Goal: Transaction & Acquisition: Purchase product/service

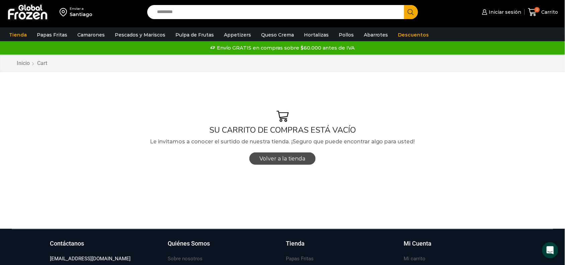
click at [293, 160] on span "Volver a la tienda" at bounding box center [283, 158] width 46 height 6
click at [491, 12] on span "Iniciar sesión" at bounding box center [504, 12] width 34 height 7
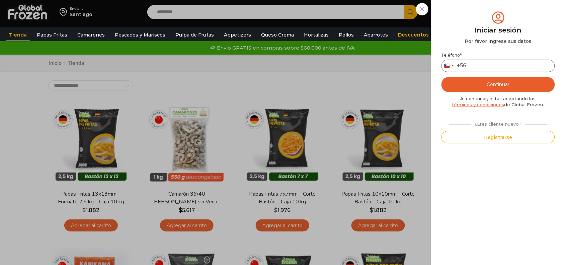
click at [474, 65] on input "Teléfono *" at bounding box center [497, 66] width 113 height 12
type input "*********"
click at [490, 83] on button "Continuar" at bounding box center [497, 84] width 113 height 15
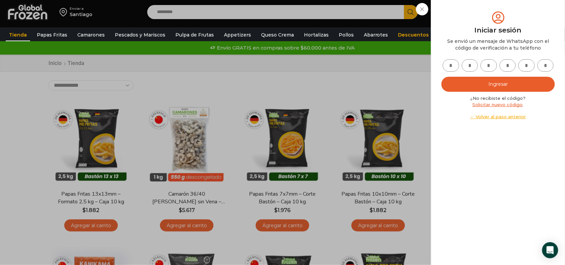
click at [477, 18] on div "Iniciar sesión Mi cuenta Login Register Iniciar sesión Por favor ingrese sus da…" at bounding box center [497, 11] width 41 height 13
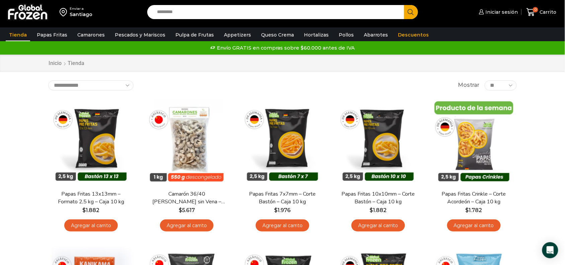
scroll to position [231, 0]
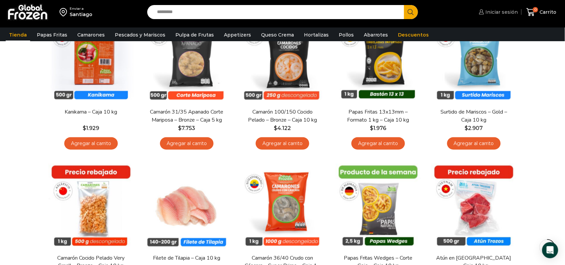
click at [503, 14] on span "Iniciar sesión" at bounding box center [501, 12] width 34 height 7
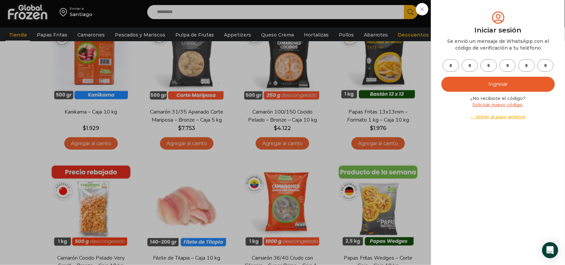
click at [451, 68] on input "text" at bounding box center [450, 65] width 16 height 12
type input "*"
click at [452, 61] on input "text" at bounding box center [450, 65] width 16 height 12
type input "*"
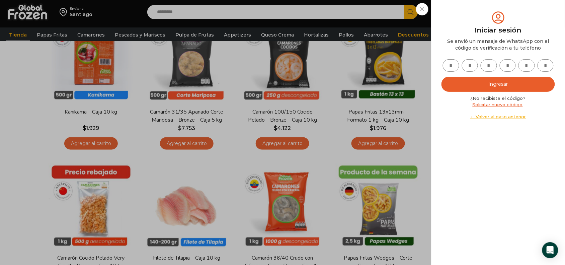
type input "*"
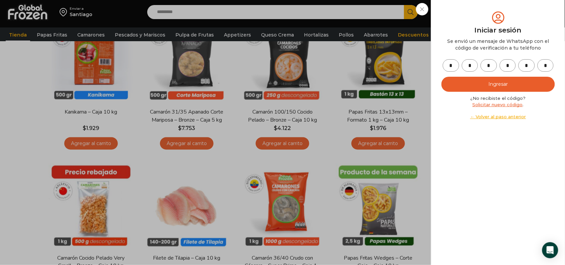
type input "*"
click at [501, 79] on button "Ingresar" at bounding box center [497, 84] width 113 height 15
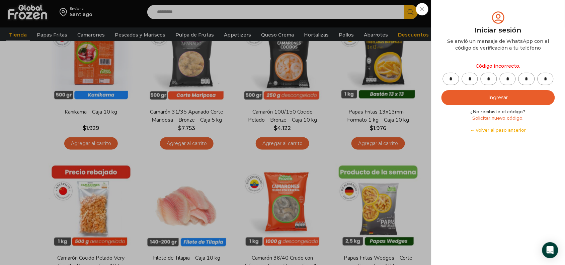
click at [518, 95] on button "Ingresar" at bounding box center [497, 97] width 113 height 15
click at [491, 117] on link "Solicitar nuevo código" at bounding box center [497, 117] width 50 height 5
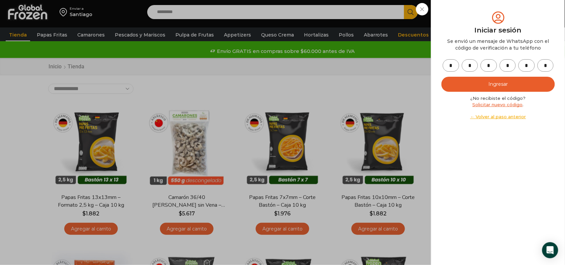
click at [504, 105] on link "Solicitar nuevo código" at bounding box center [497, 104] width 50 height 5
click at [547, 66] on input "*" at bounding box center [545, 65] width 16 height 12
type input "*"
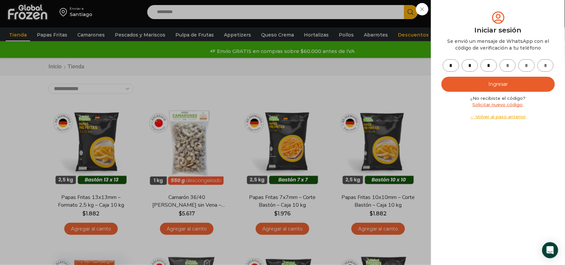
type input "*"
click at [543, 81] on button "Ingresar" at bounding box center [497, 84] width 113 height 15
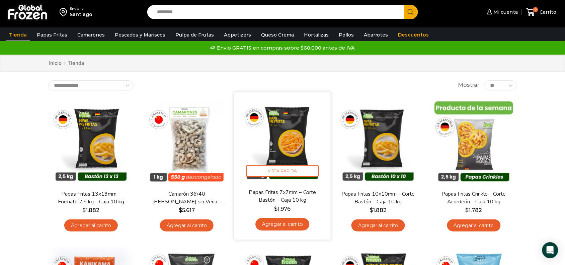
click at [280, 139] on img at bounding box center [282, 140] width 86 height 86
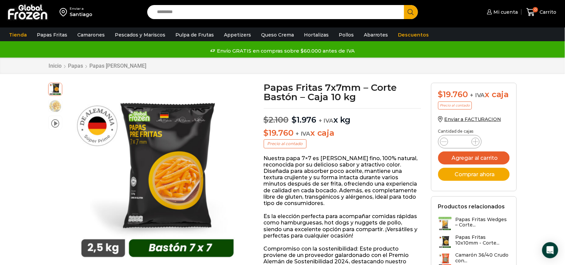
click at [465, 150] on form "$ 19.760 + IVA x caja Precio al contado Enviar a FACTURACION Cantidad de cajas …" at bounding box center [474, 137] width 86 height 109
